Goal: Task Accomplishment & Management: Use online tool/utility

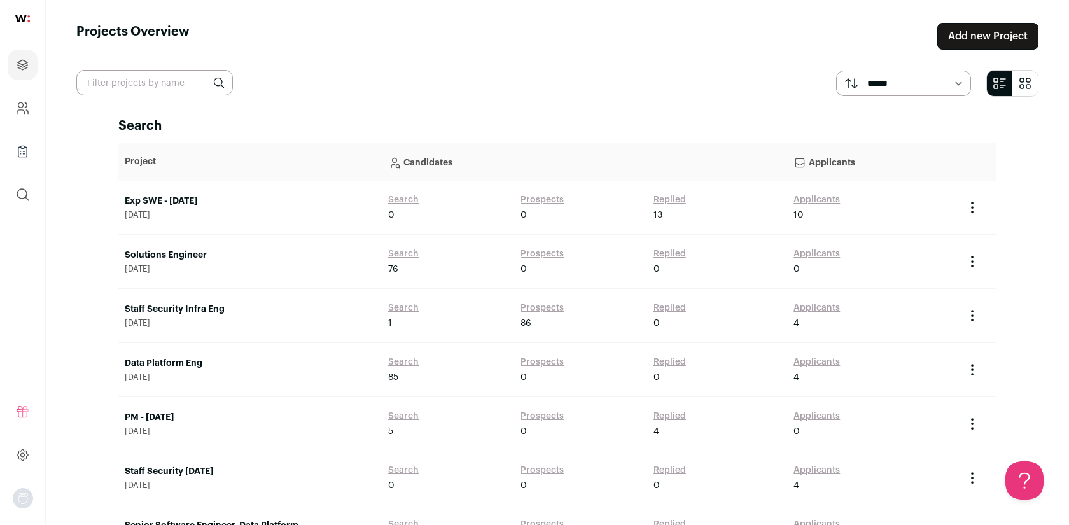
click at [177, 201] on link "Exp SWE - [DATE]" at bounding box center [250, 201] width 251 height 13
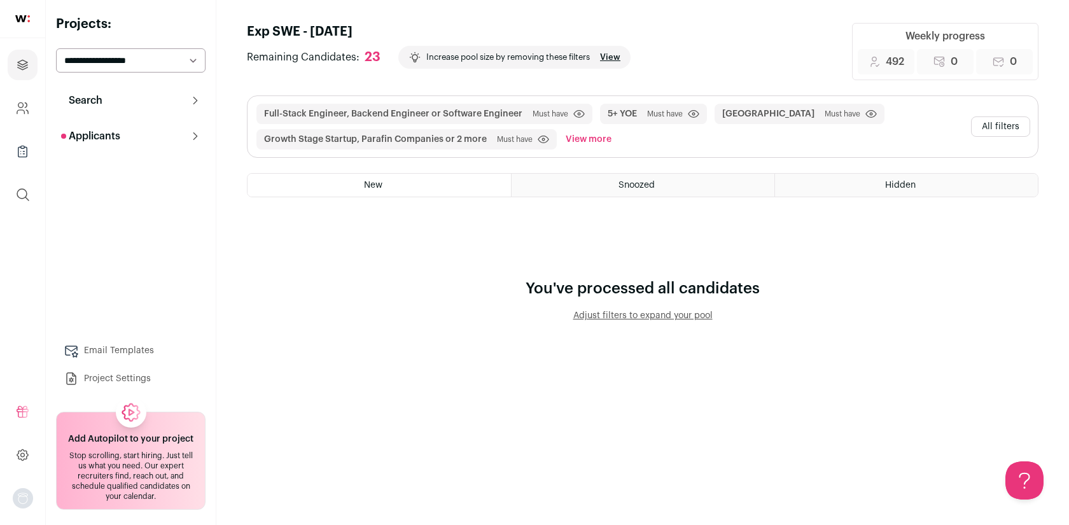
click at [1005, 130] on button "All filters" at bounding box center [1000, 126] width 59 height 20
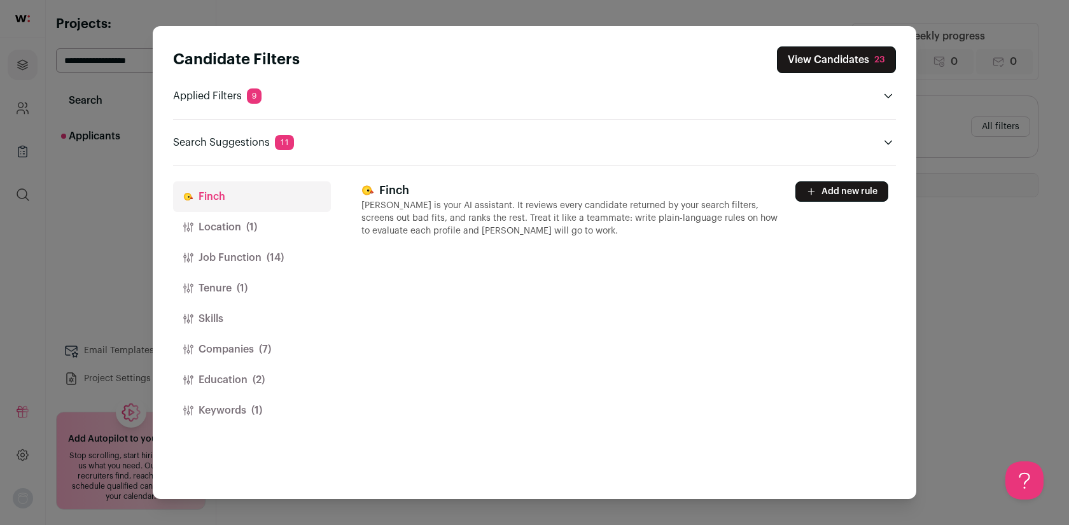
click at [251, 347] on button "Companies (7)" at bounding box center [252, 349] width 158 height 31
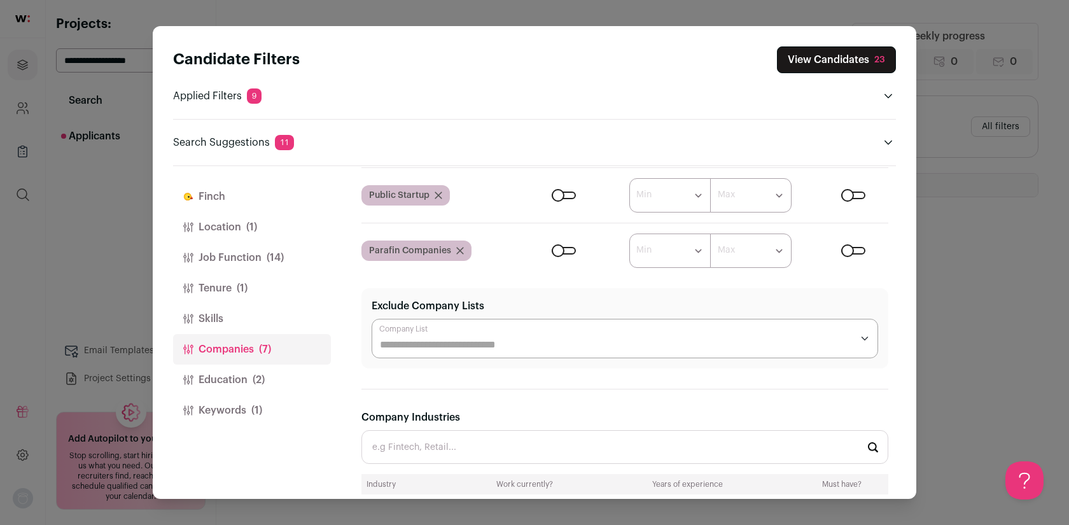
scroll to position [244, 0]
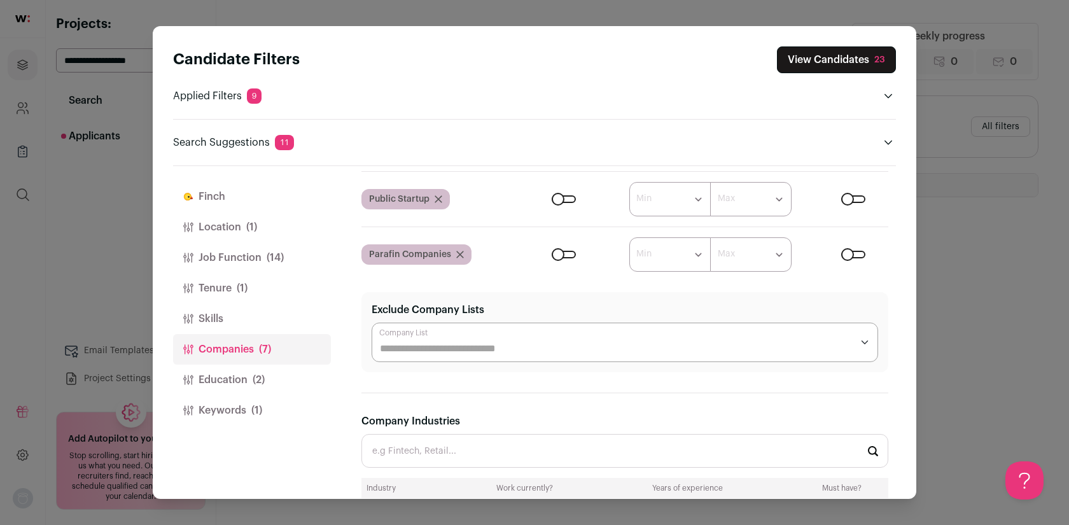
click at [456, 254] on icon "Close modal via background" at bounding box center [460, 255] width 8 height 8
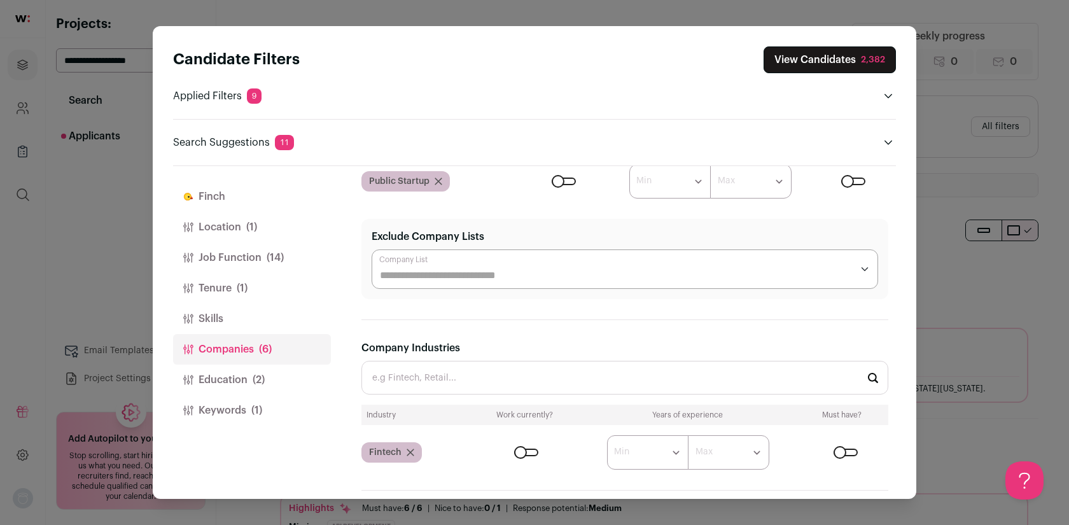
scroll to position [340, 0]
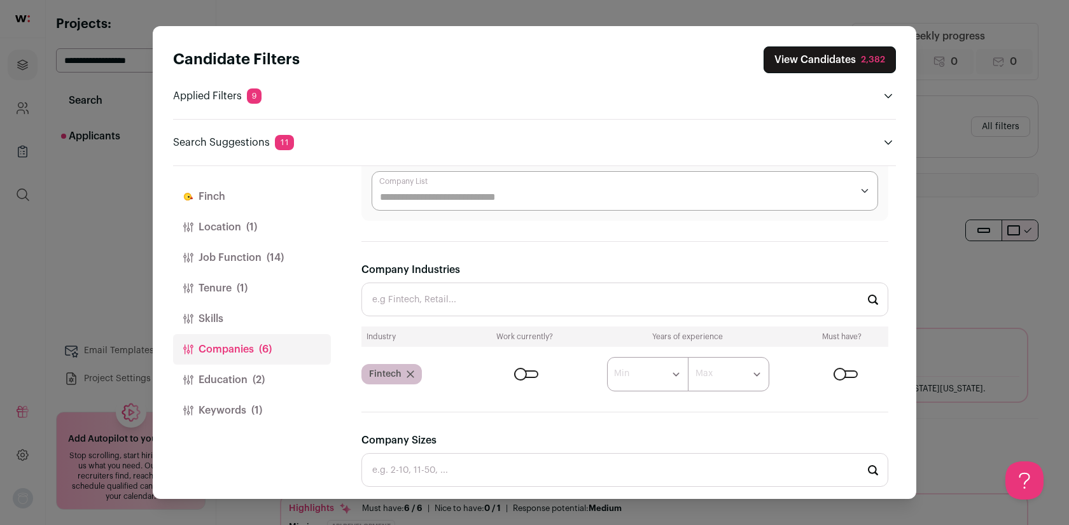
click at [813, 66] on button "View Candidates 2,382" at bounding box center [829, 59] width 132 height 27
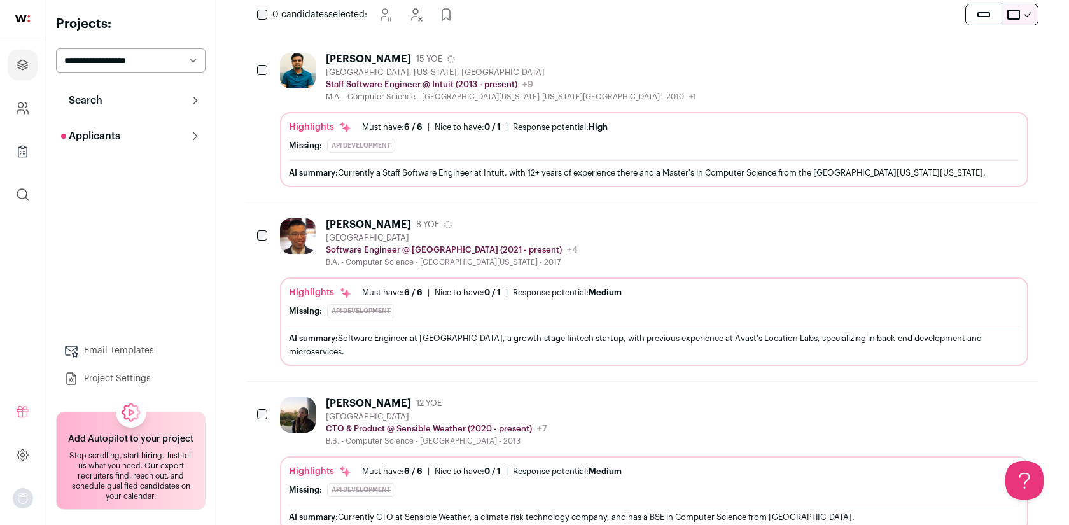
scroll to position [0, 0]
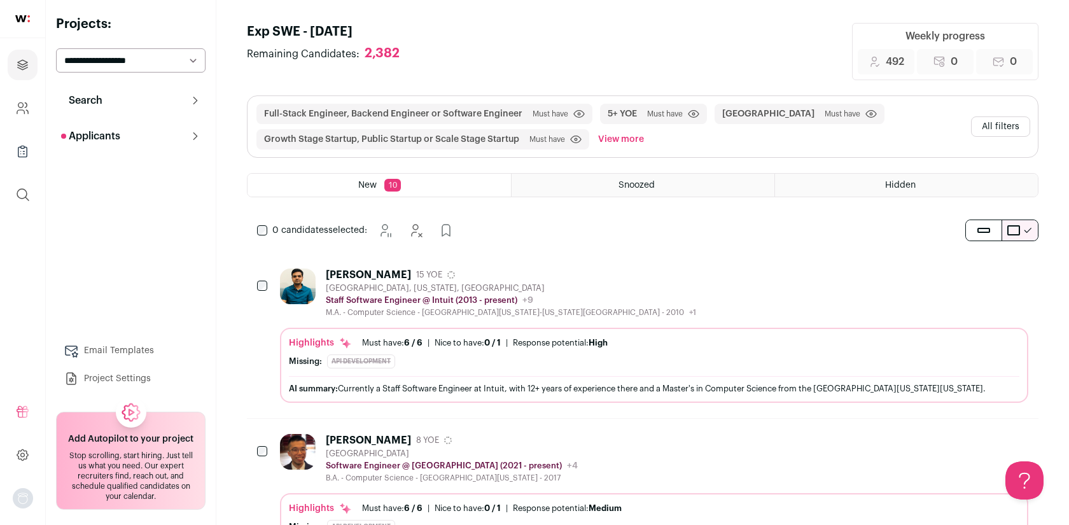
click at [998, 132] on button "All filters" at bounding box center [1000, 126] width 59 height 20
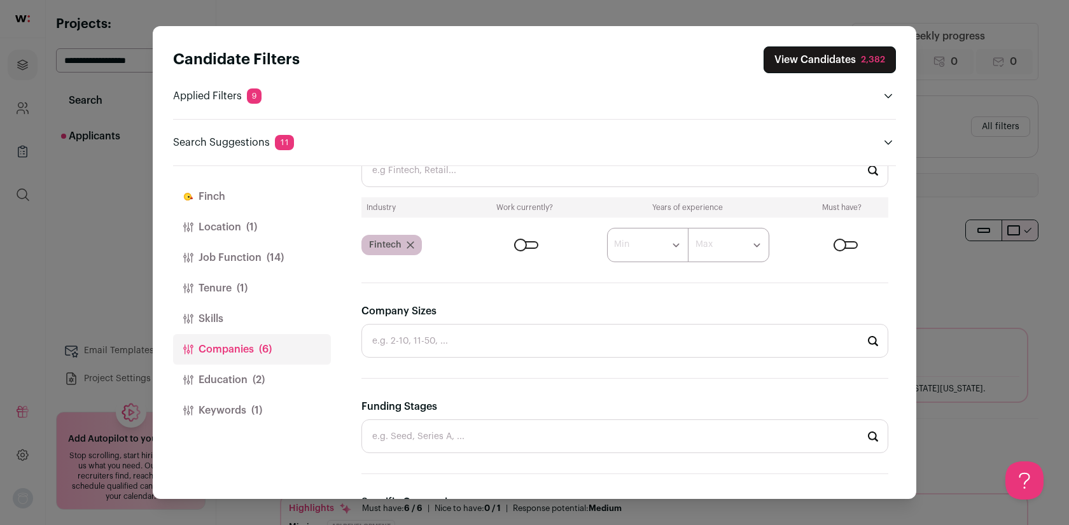
scroll to position [664, 0]
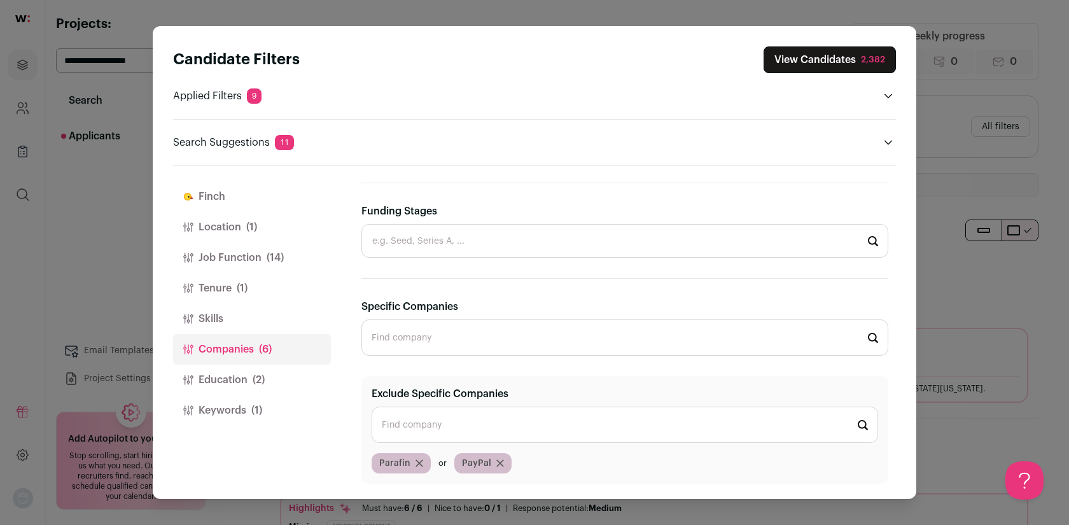
click at [232, 253] on button "Job Function (14)" at bounding box center [252, 257] width 158 height 31
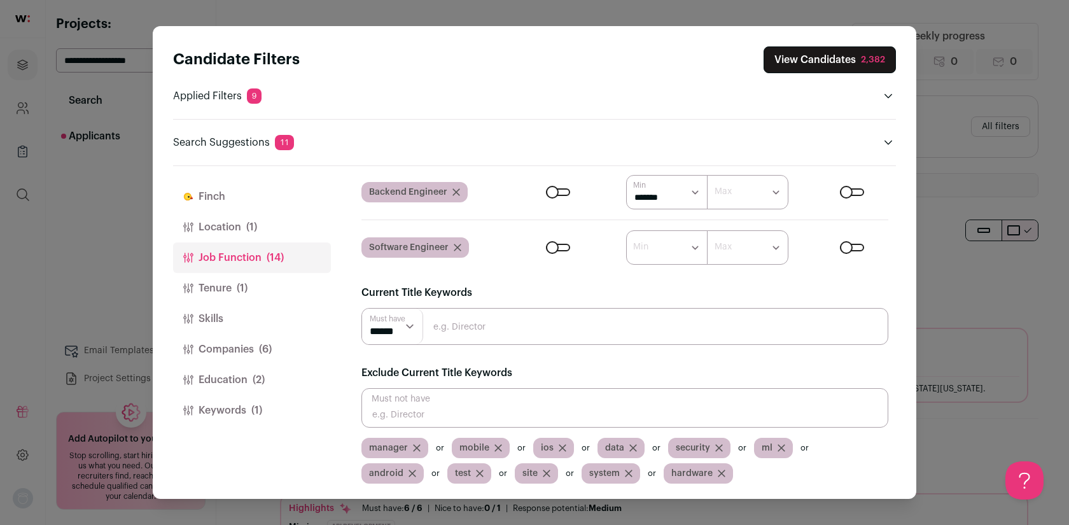
click at [428, 405] on input "Close modal via background" at bounding box center [624, 407] width 527 height 39
type input "director"
click at [428, 415] on input "director" at bounding box center [624, 407] width 527 height 39
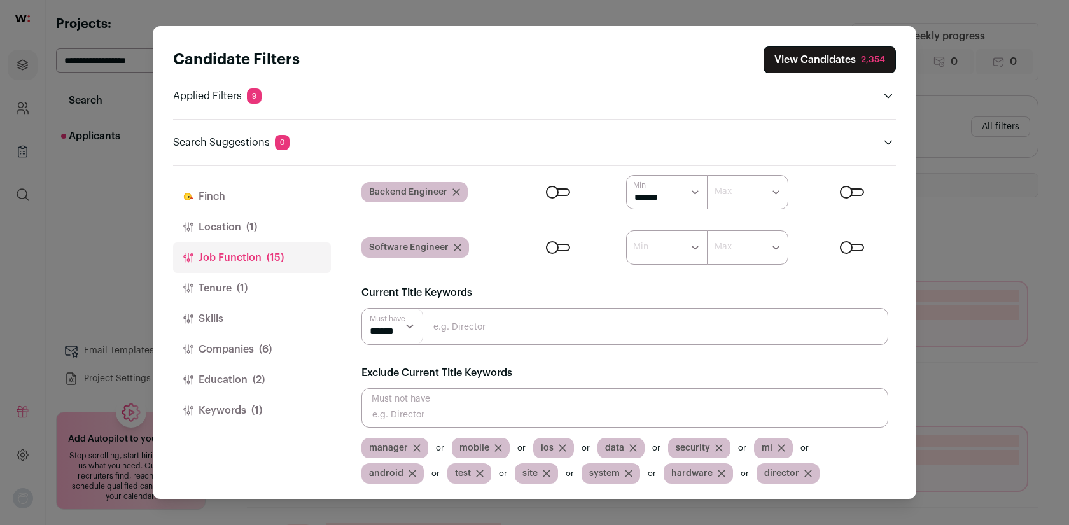
click at [409, 415] on input "Close modal via background" at bounding box center [624, 407] width 527 height 39
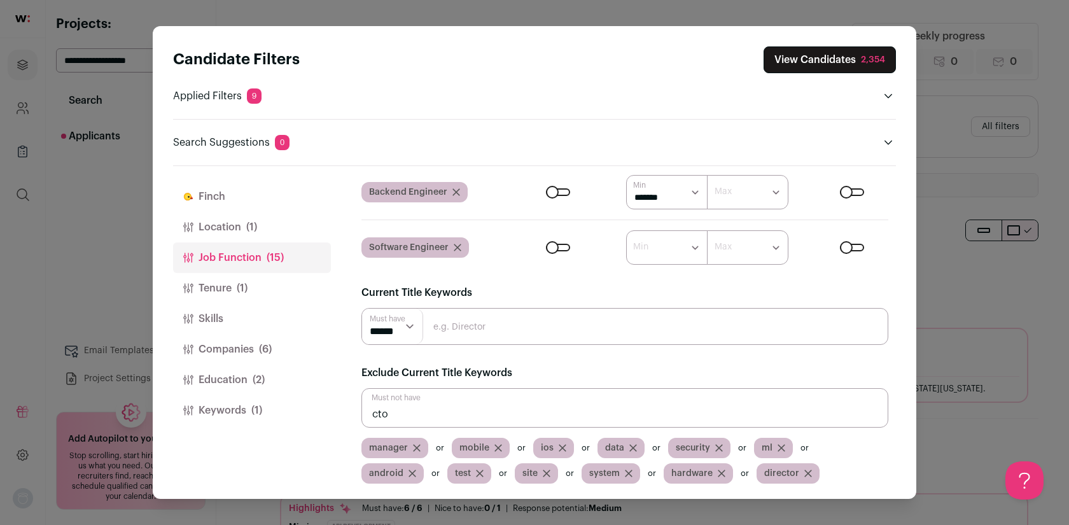
scroll to position [0, 0]
type input "cto"
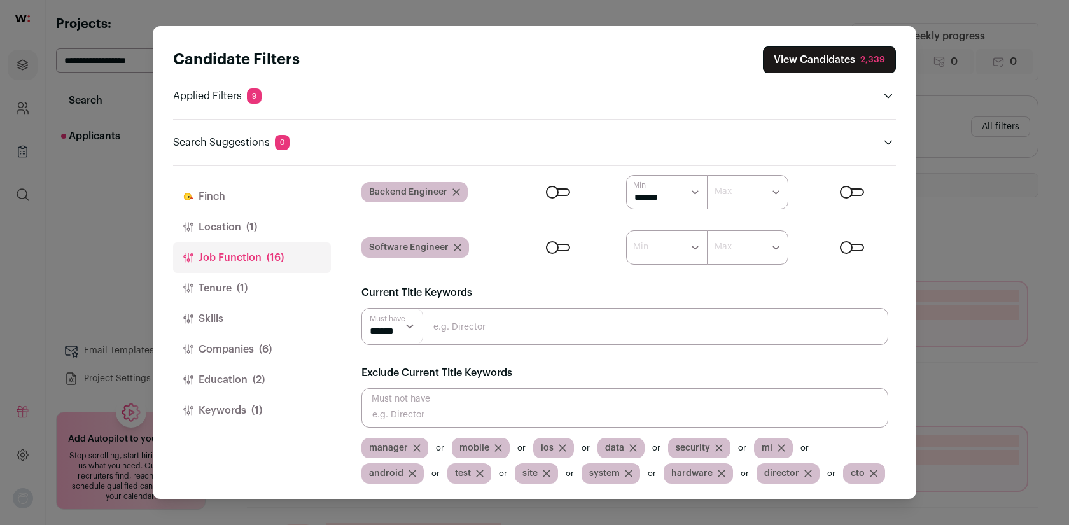
click at [807, 59] on button "View Candidates 2,339" at bounding box center [829, 59] width 133 height 27
